Goal: Task Accomplishment & Management: Manage account settings

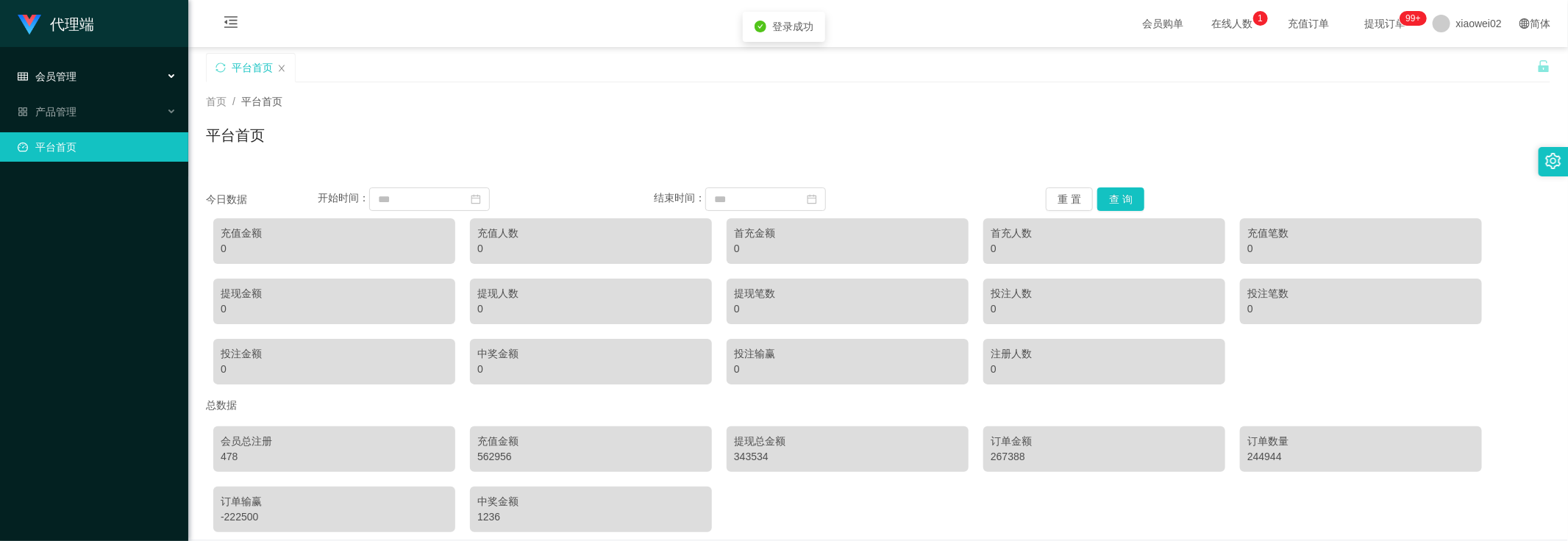
click at [77, 78] on div "会员管理" at bounding box center [94, 76] width 188 height 29
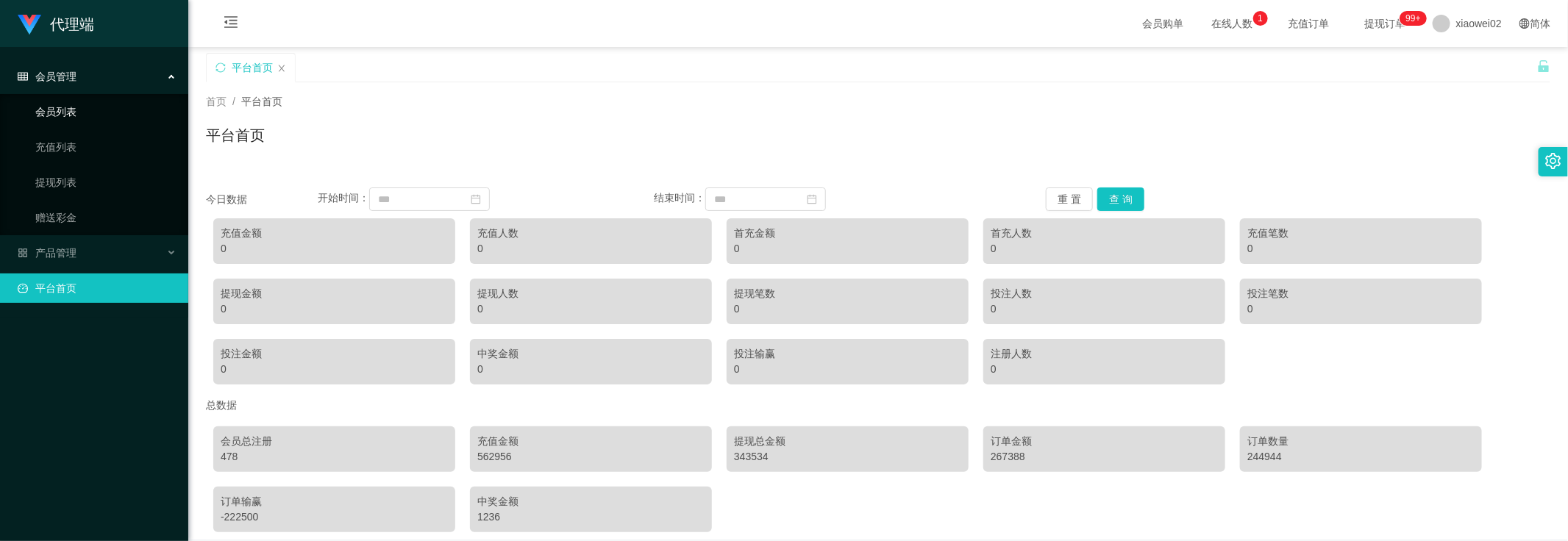
click at [81, 114] on link "会员列表" at bounding box center [106, 111] width 141 height 29
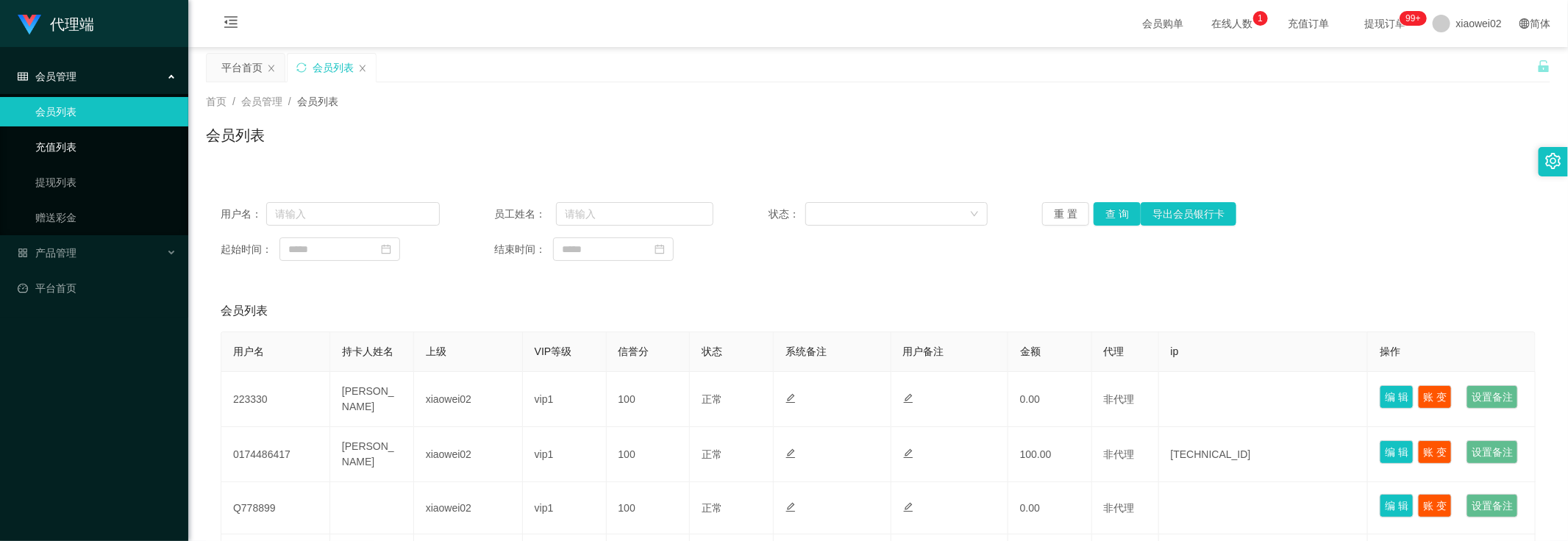
click at [85, 143] on link "充值列表" at bounding box center [106, 147] width 141 height 29
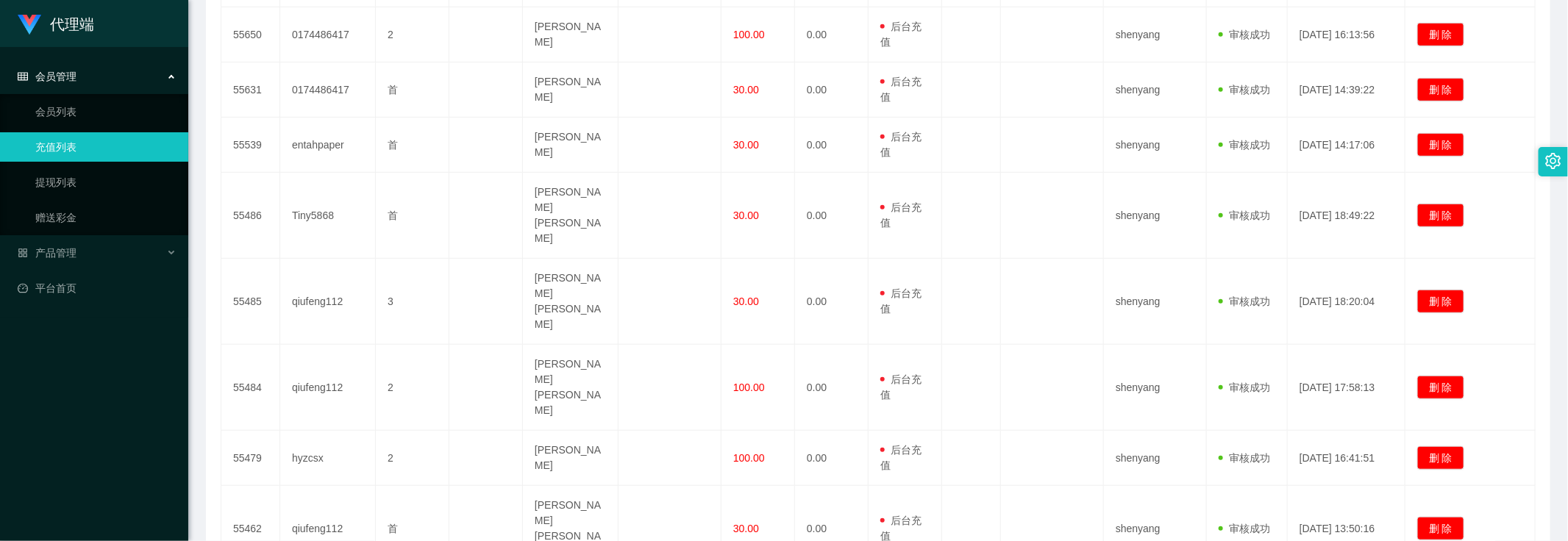
scroll to position [508, 0]
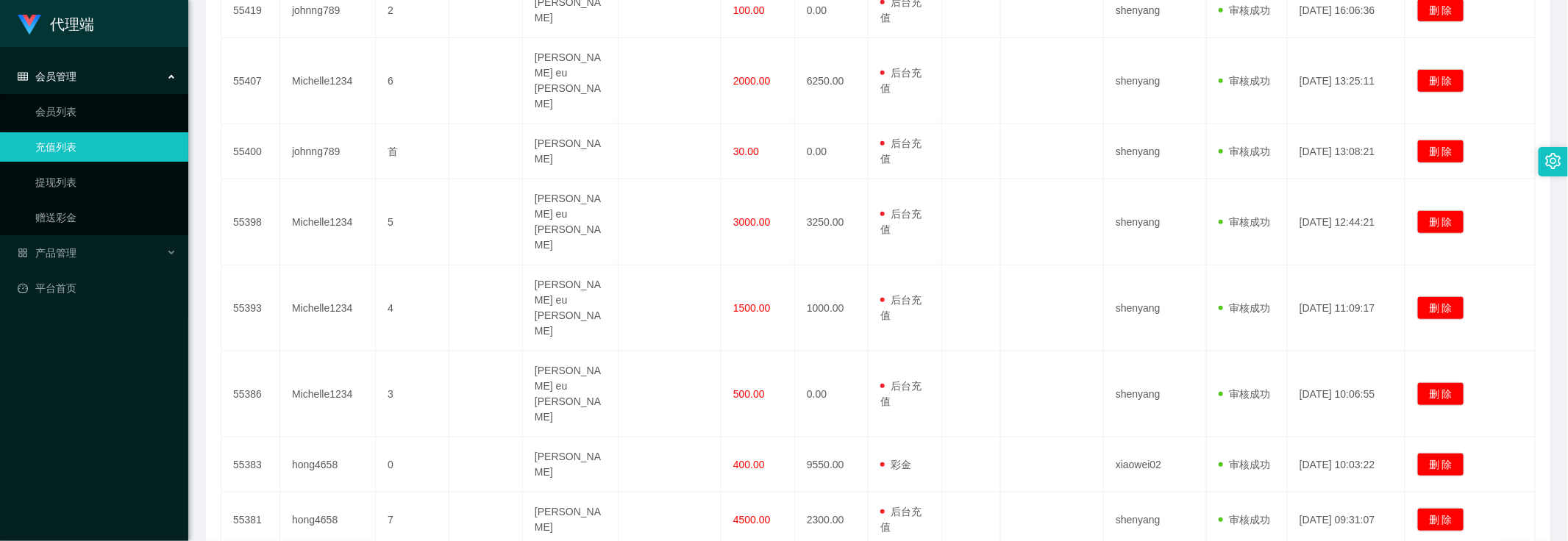
scroll to position [516, 0]
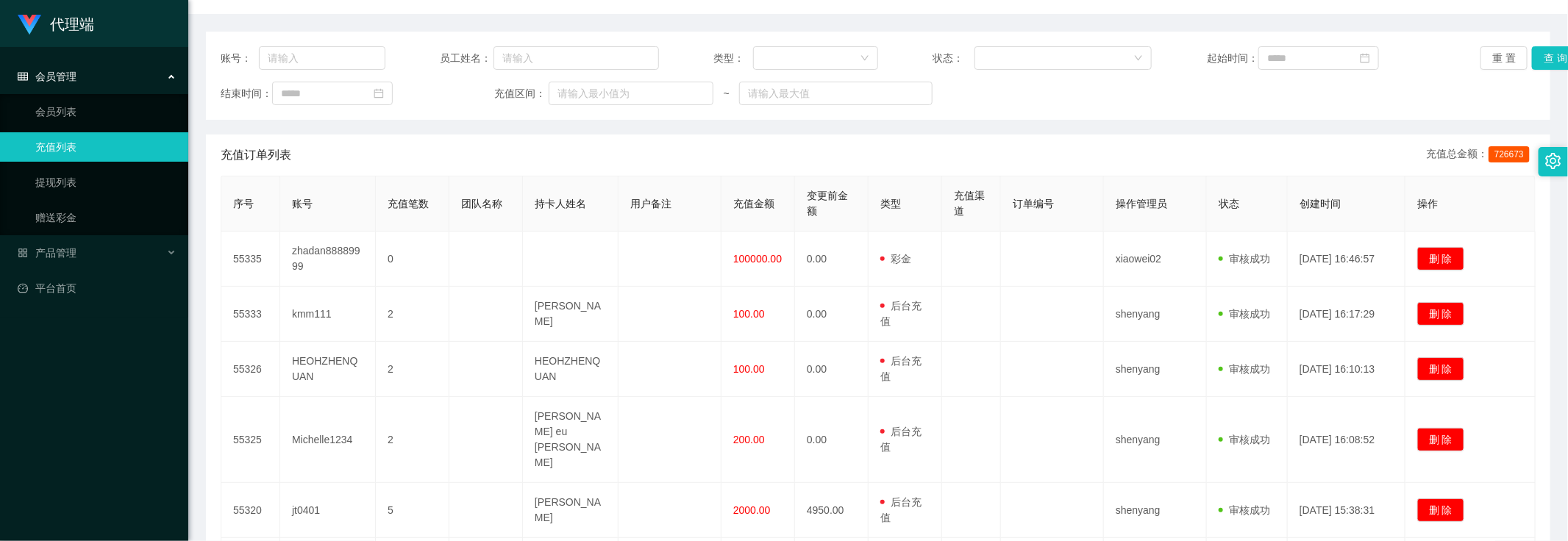
scroll to position [140, 0]
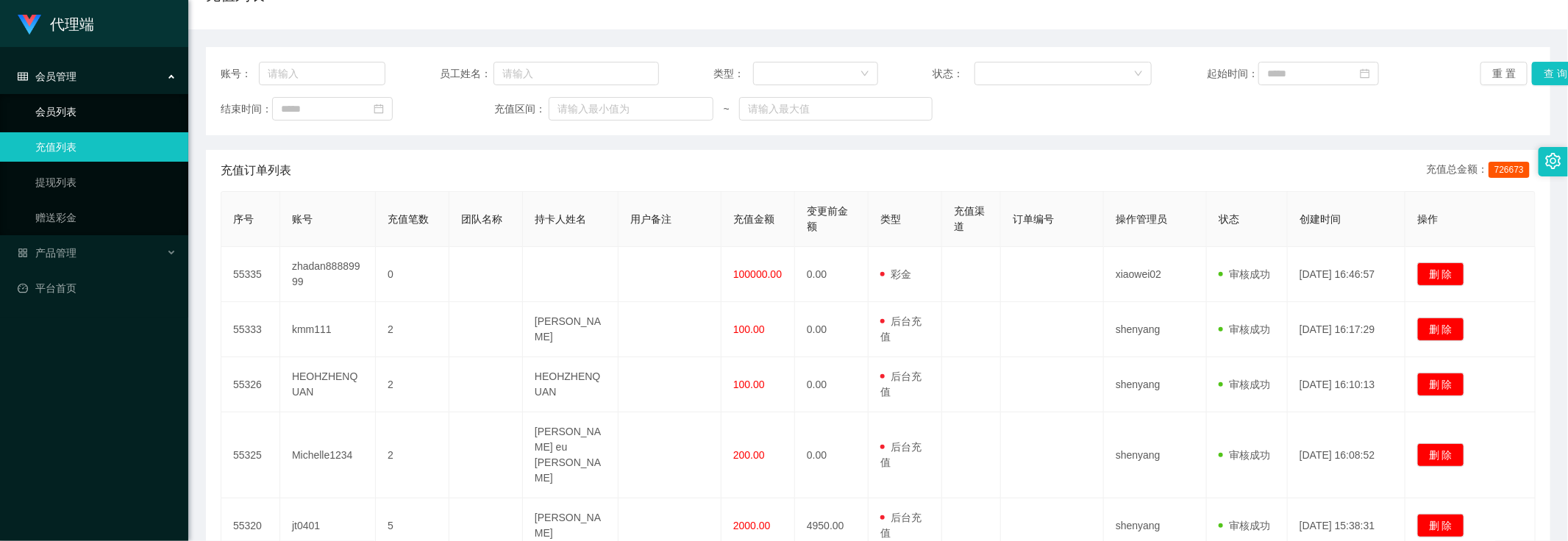
click at [39, 103] on link "会员列表" at bounding box center [106, 111] width 141 height 29
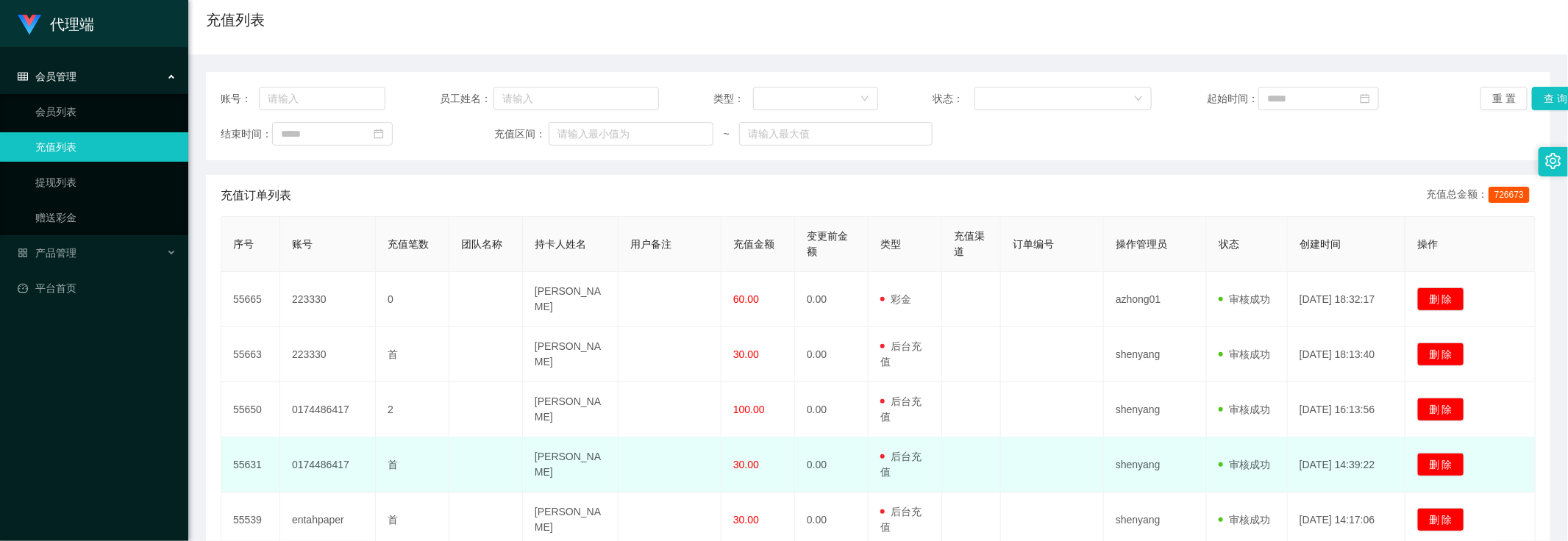
scroll to position [368, 0]
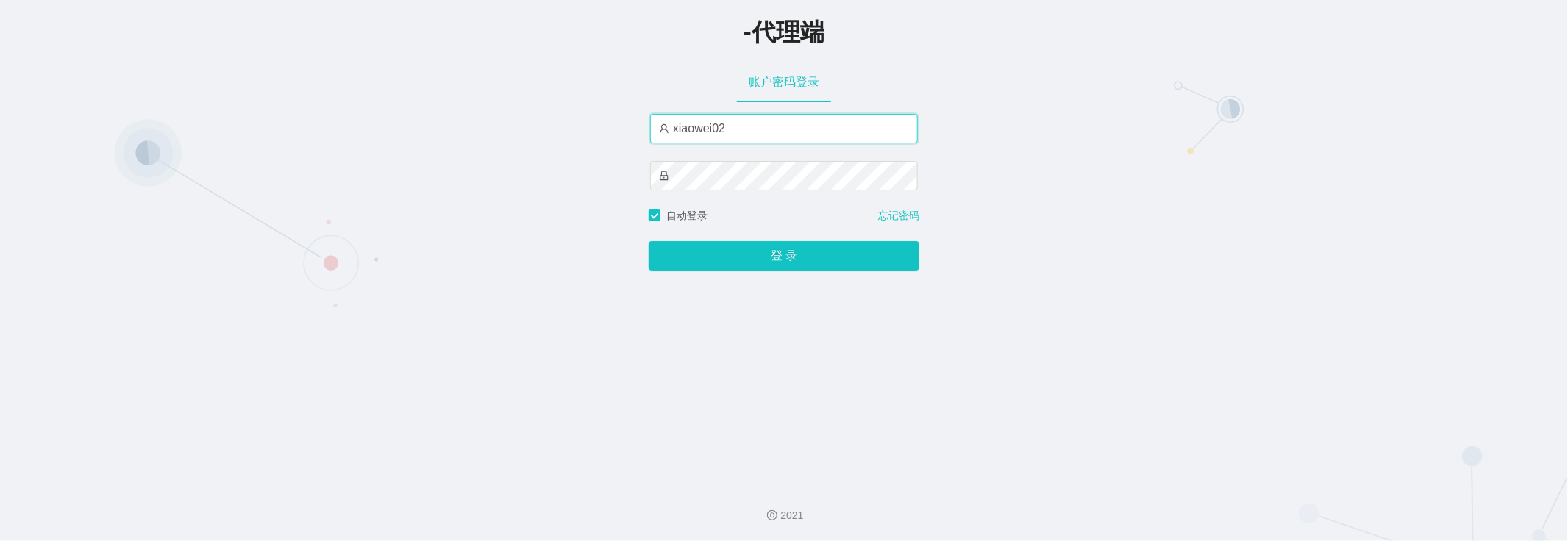
click at [772, 131] on input "xiaowei02" at bounding box center [784, 128] width 268 height 29
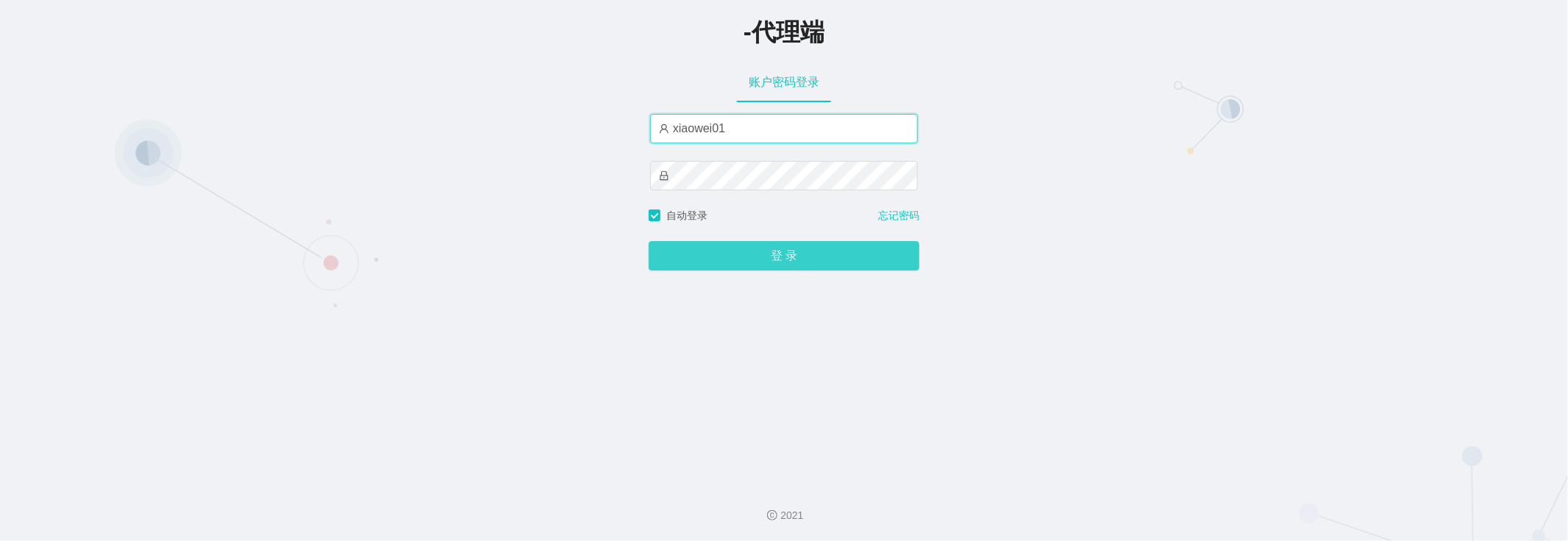
type input "xiaowei01"
click at [782, 262] on button "登 录" at bounding box center [784, 256] width 271 height 29
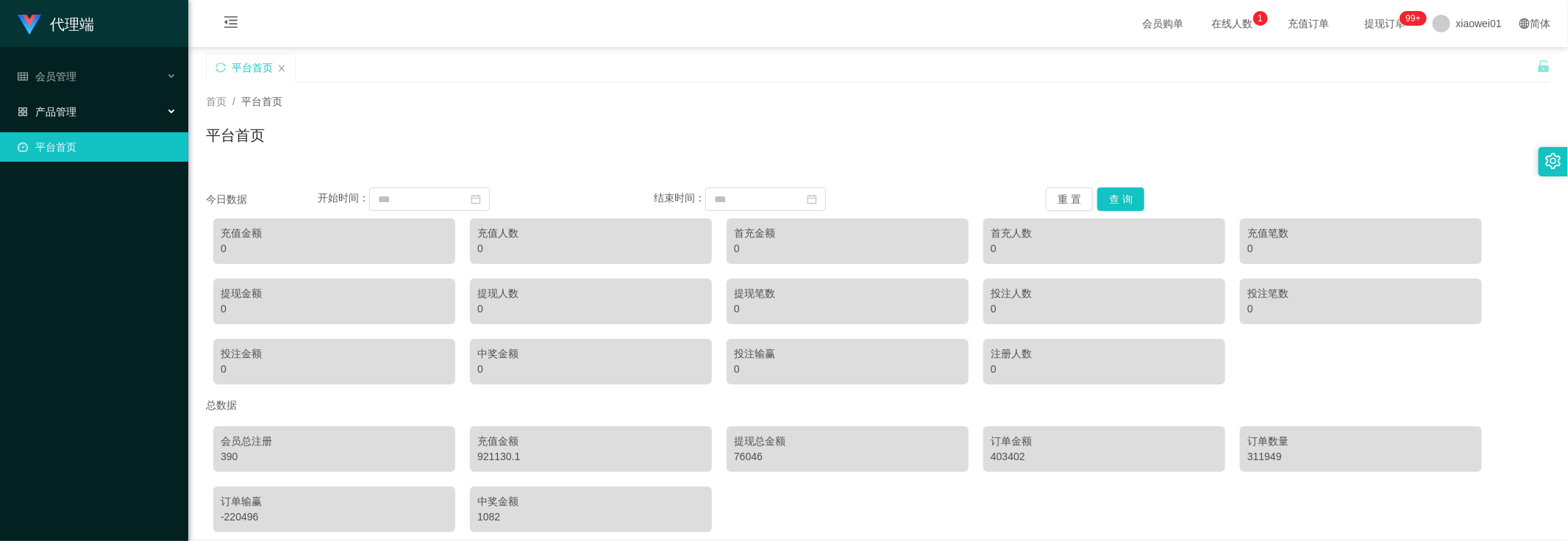
click at [82, 107] on div "产品管理" at bounding box center [94, 111] width 188 height 29
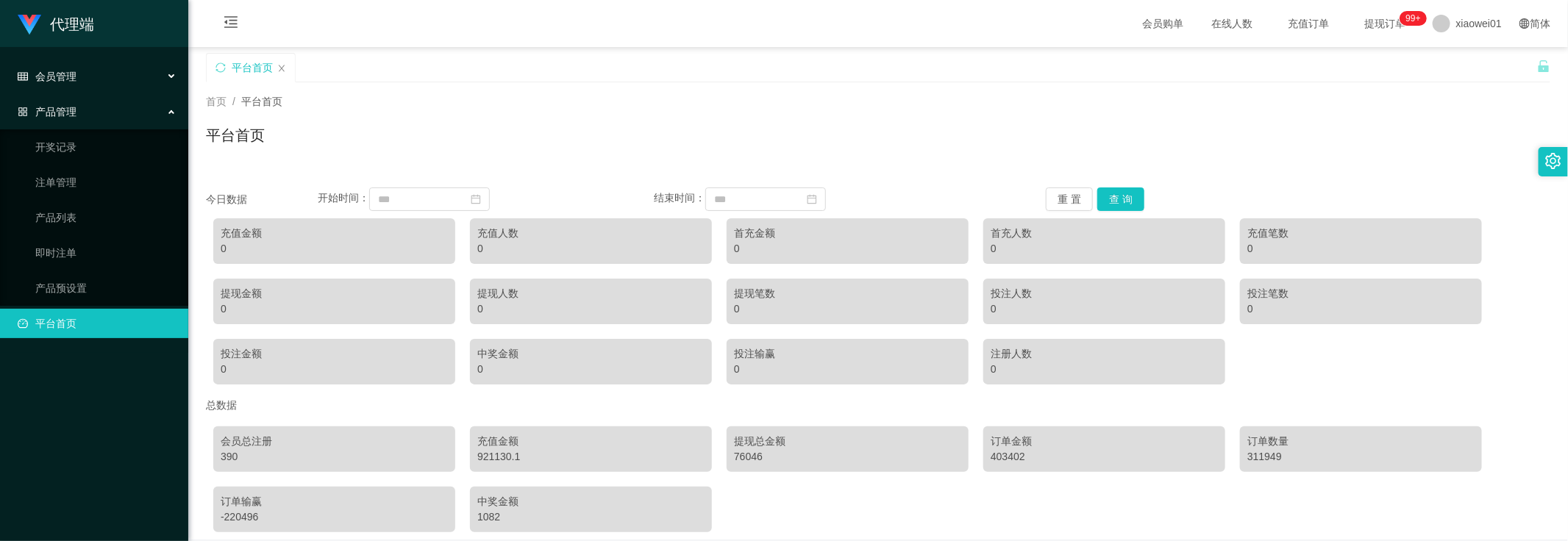
click at [111, 78] on div "会员管理" at bounding box center [94, 76] width 188 height 29
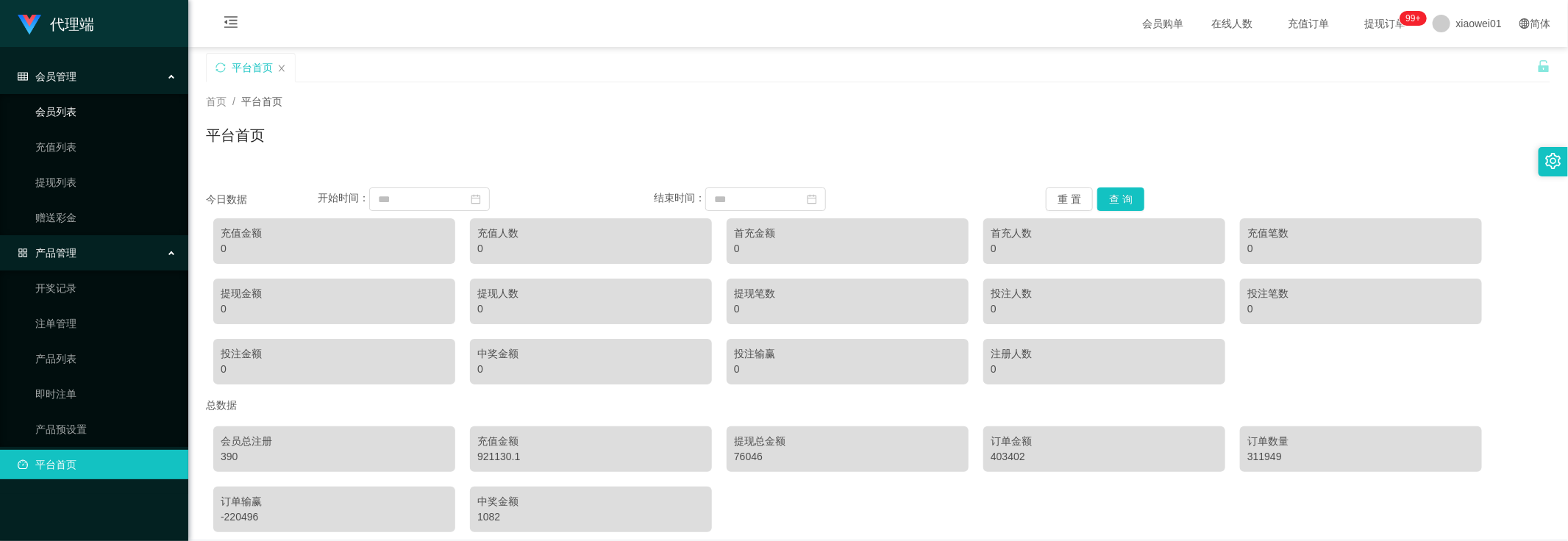
click at [94, 108] on link "会员列表" at bounding box center [106, 111] width 141 height 29
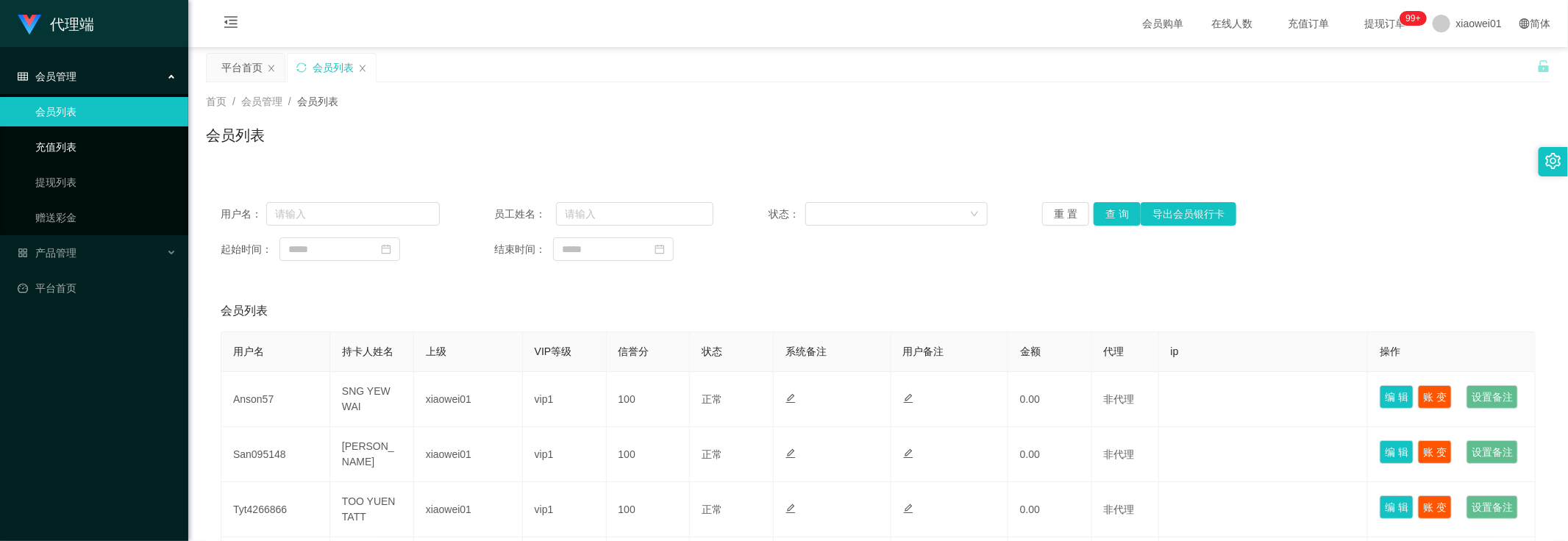
click at [68, 151] on link "充值列表" at bounding box center [106, 147] width 141 height 29
